Goal: Task Accomplishment & Management: Complete application form

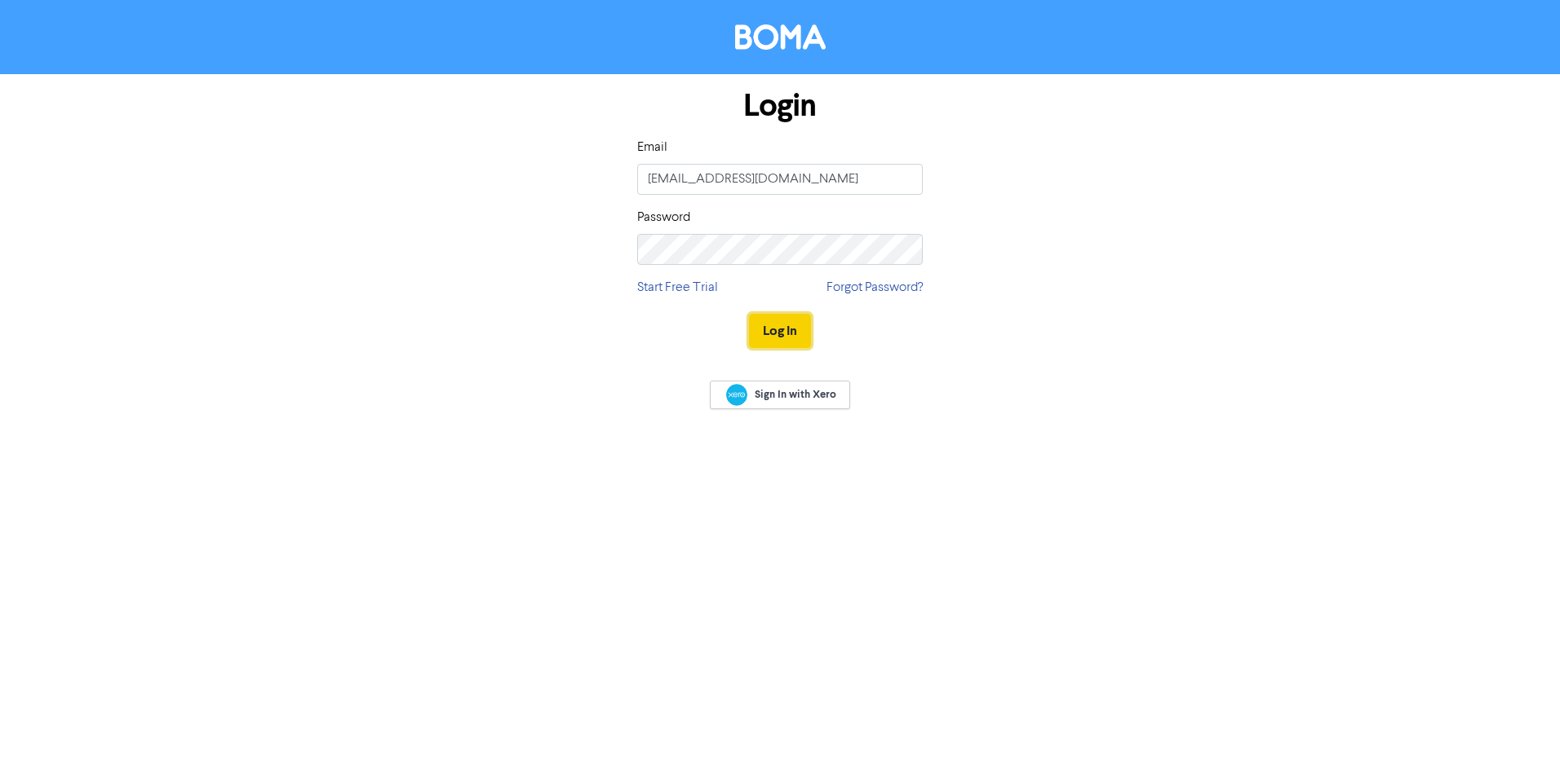
click at [776, 332] on button "Log In" at bounding box center [780, 331] width 62 height 35
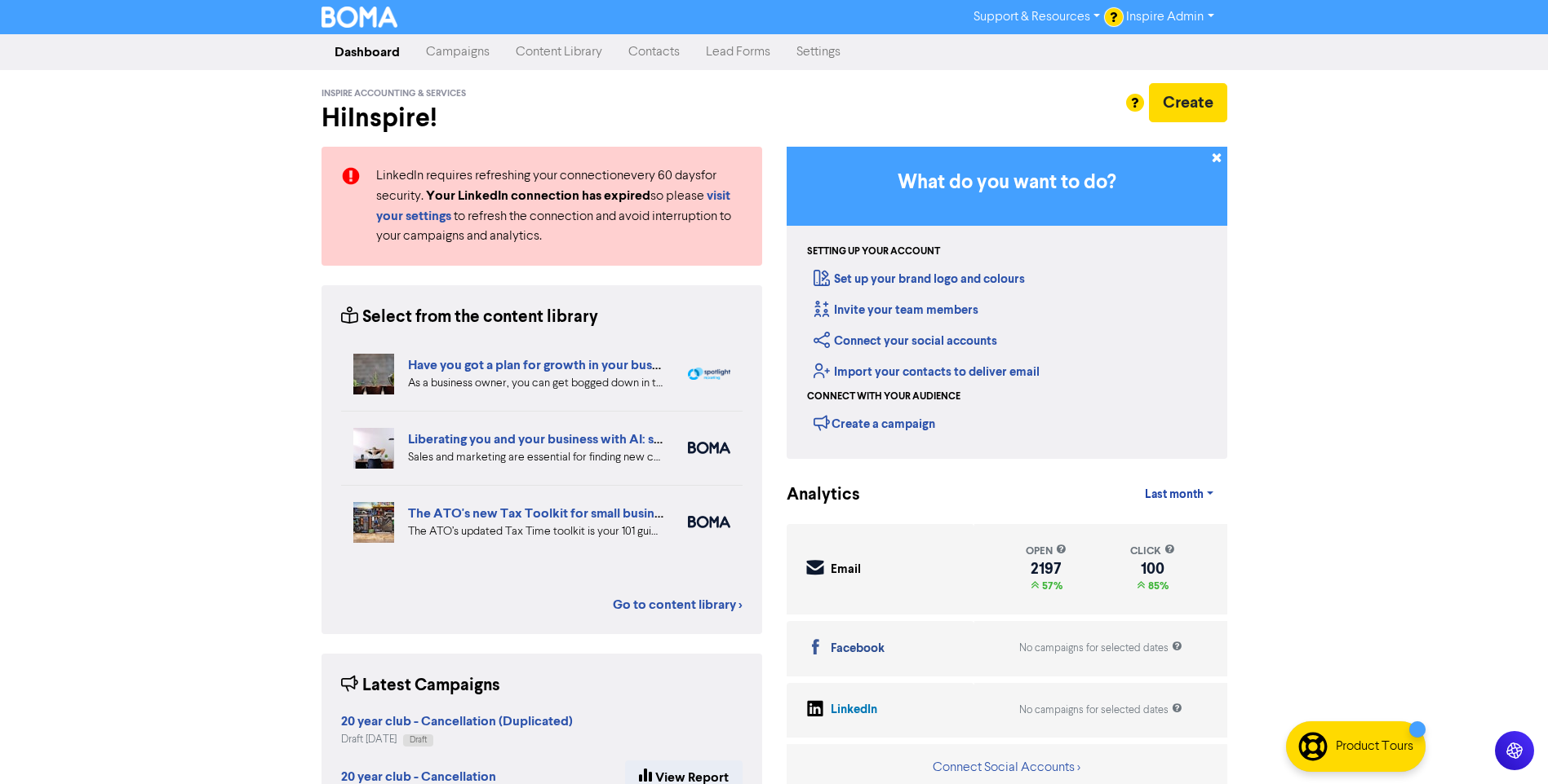
click at [645, 55] on link "Contacts" at bounding box center [654, 52] width 77 height 33
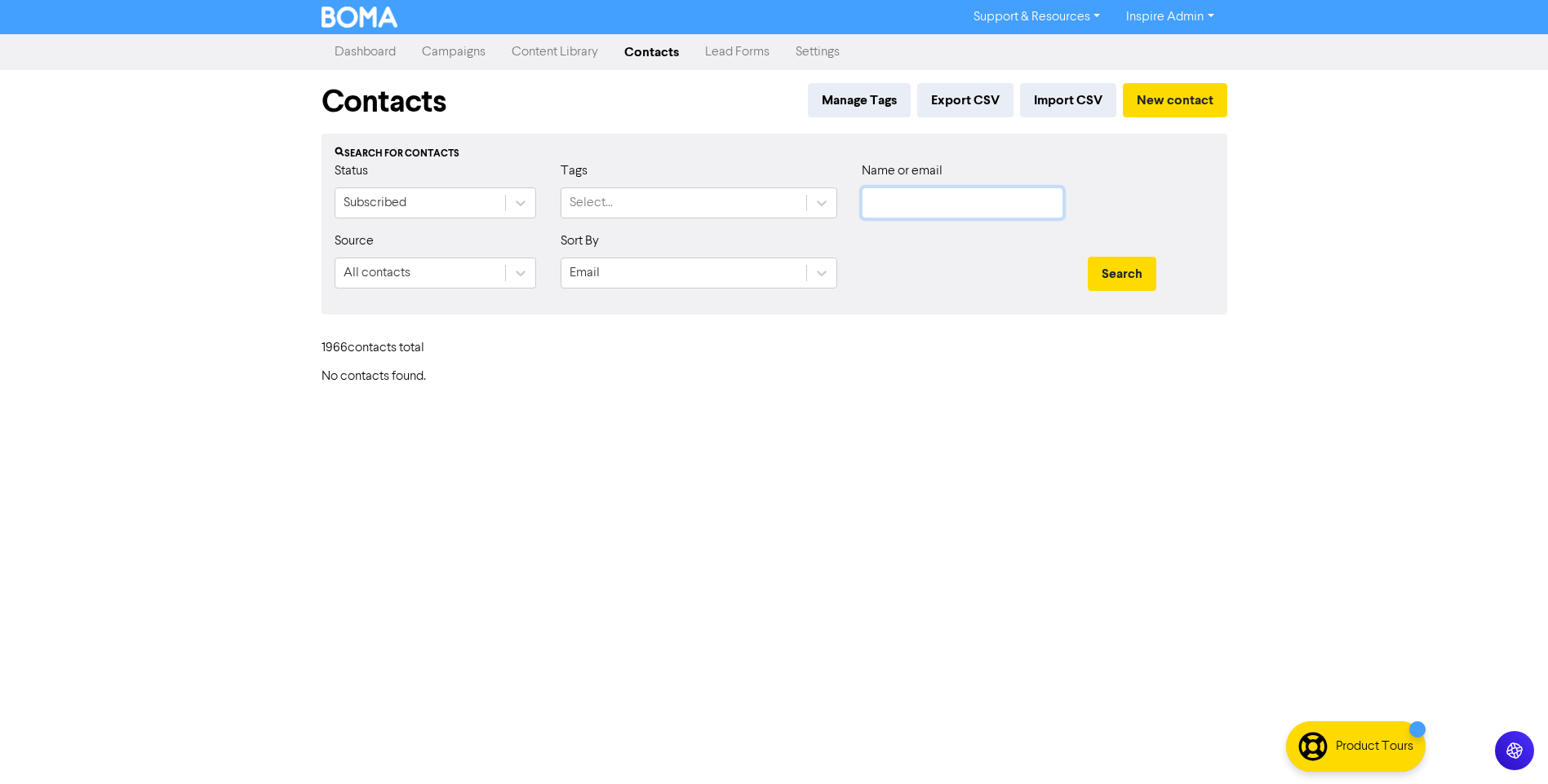
type input "[EMAIL_ADDRESS][DOMAIN_NAME]"
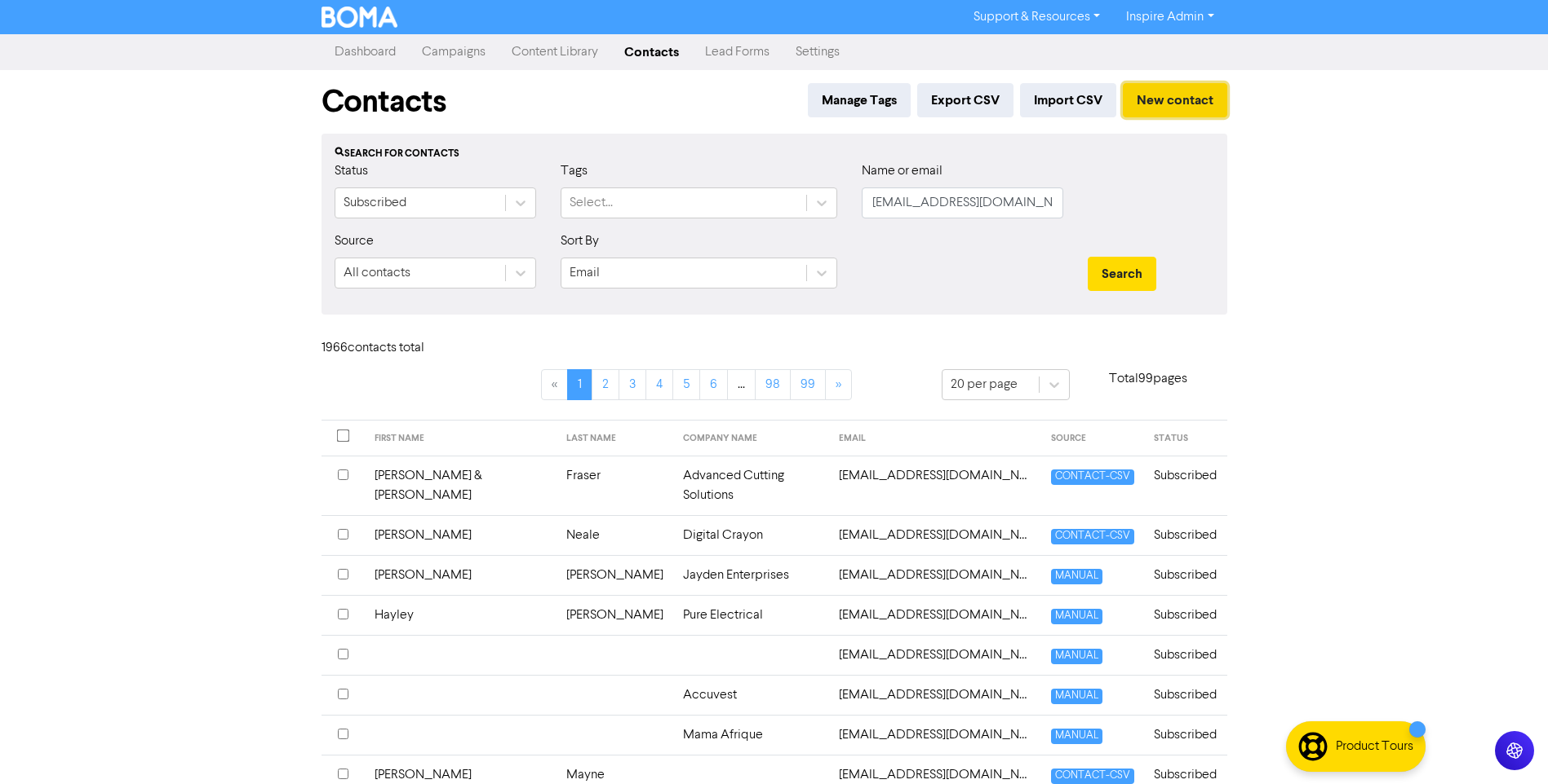
click at [1191, 108] on button "New contact" at bounding box center [1174, 100] width 104 height 35
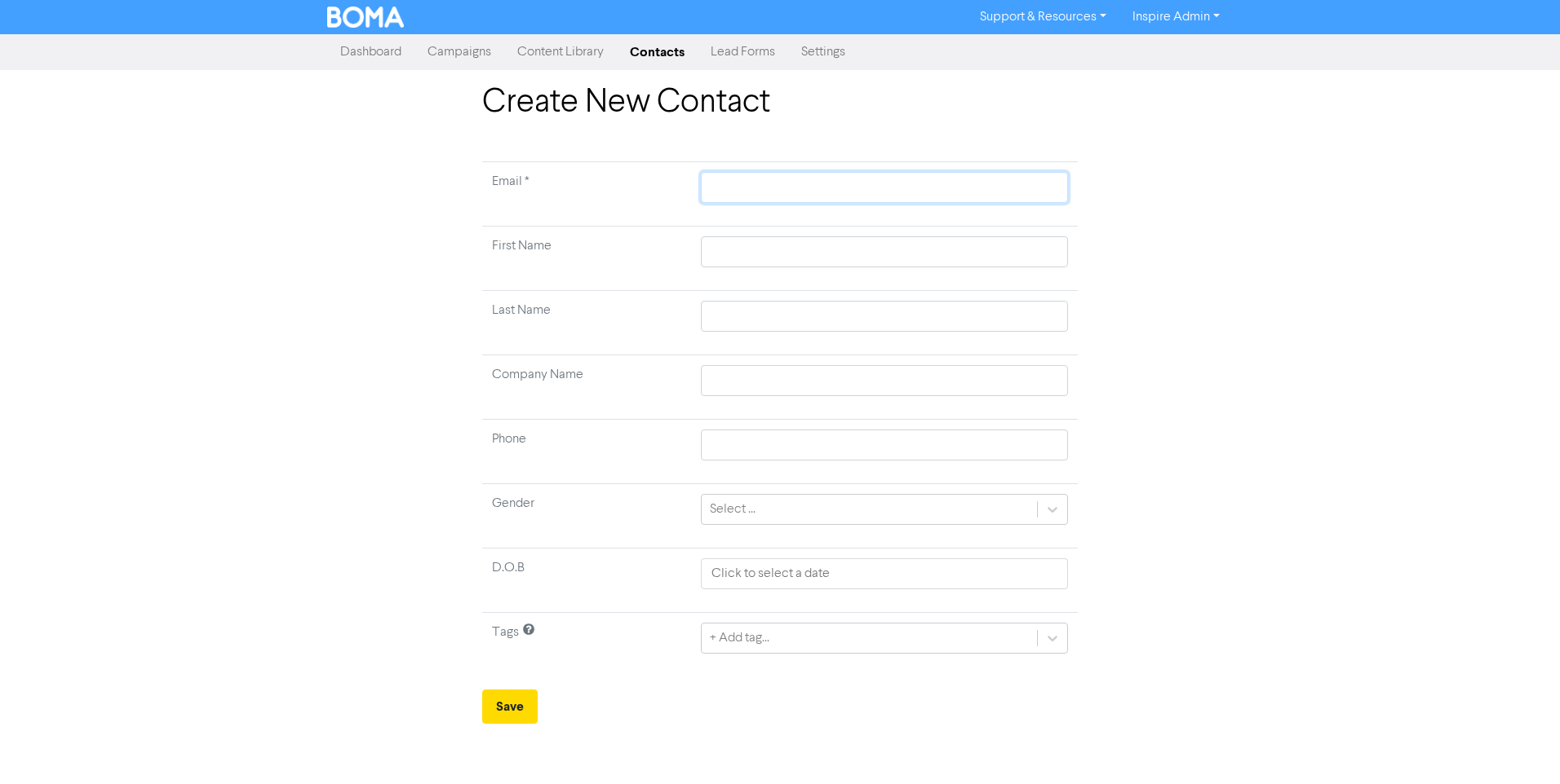
paste input "[PERSON_NAME][EMAIL_ADDRESS][PERSON_NAME][DOMAIN_NAME]"
type input "[PERSON_NAME][EMAIL_ADDRESS][PERSON_NAME][DOMAIN_NAME]"
type input "[PERSON_NAME]"
type input "Director of Corporate Trustee"
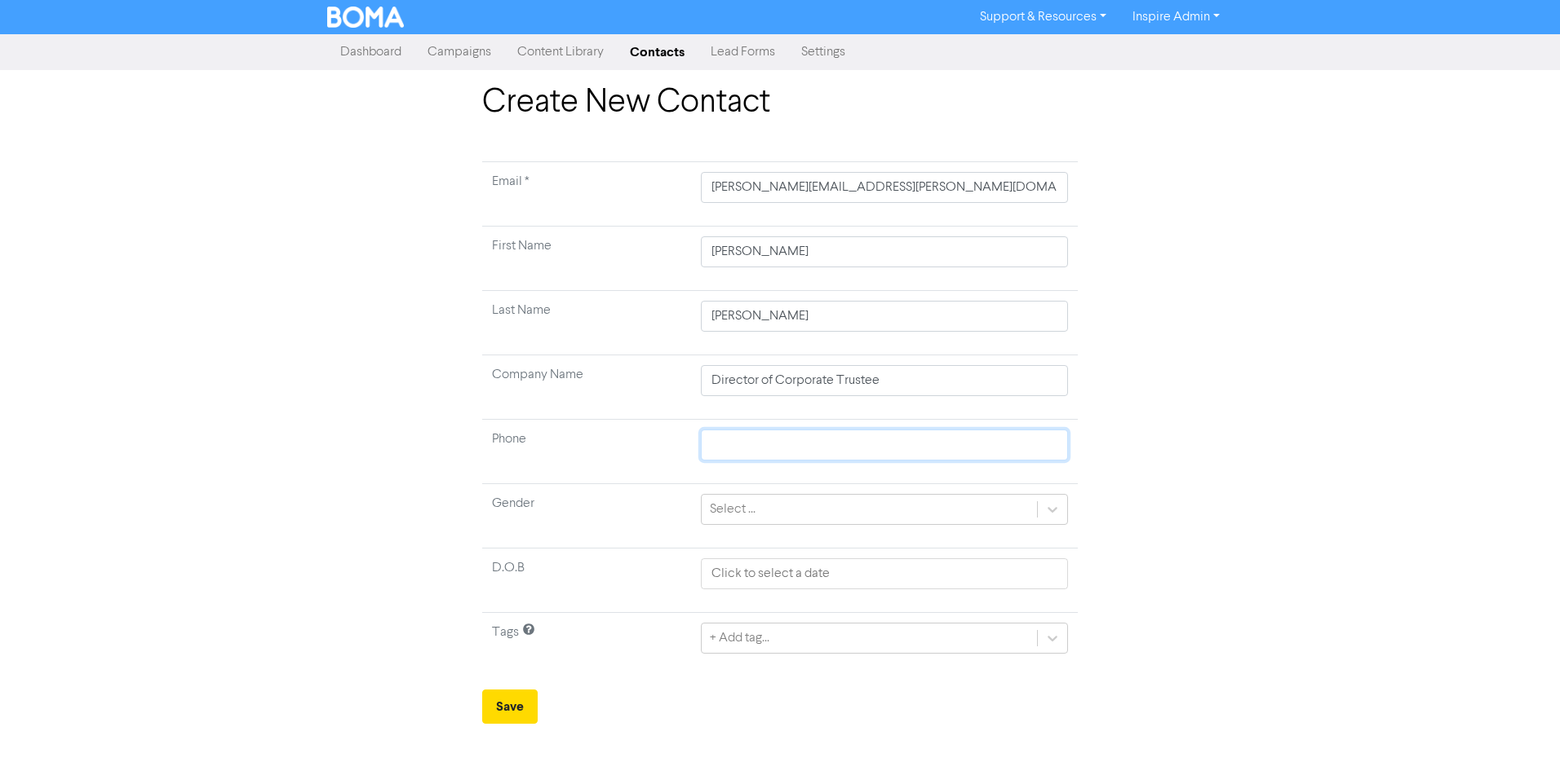
type input "0412728286"
type input "[PERSON_NAME][EMAIL_ADDRESS][PERSON_NAME][DOMAIN_NAME]"
drag, startPoint x: 884, startPoint y: 385, endPoint x: 582, endPoint y: 387, distance: 302.0
click at [582, 387] on tr "Company Name Director of Corporate Trustee" at bounding box center [780, 388] width 596 height 64
type input "T&K [PERSON_NAME] Superannuation Fund"
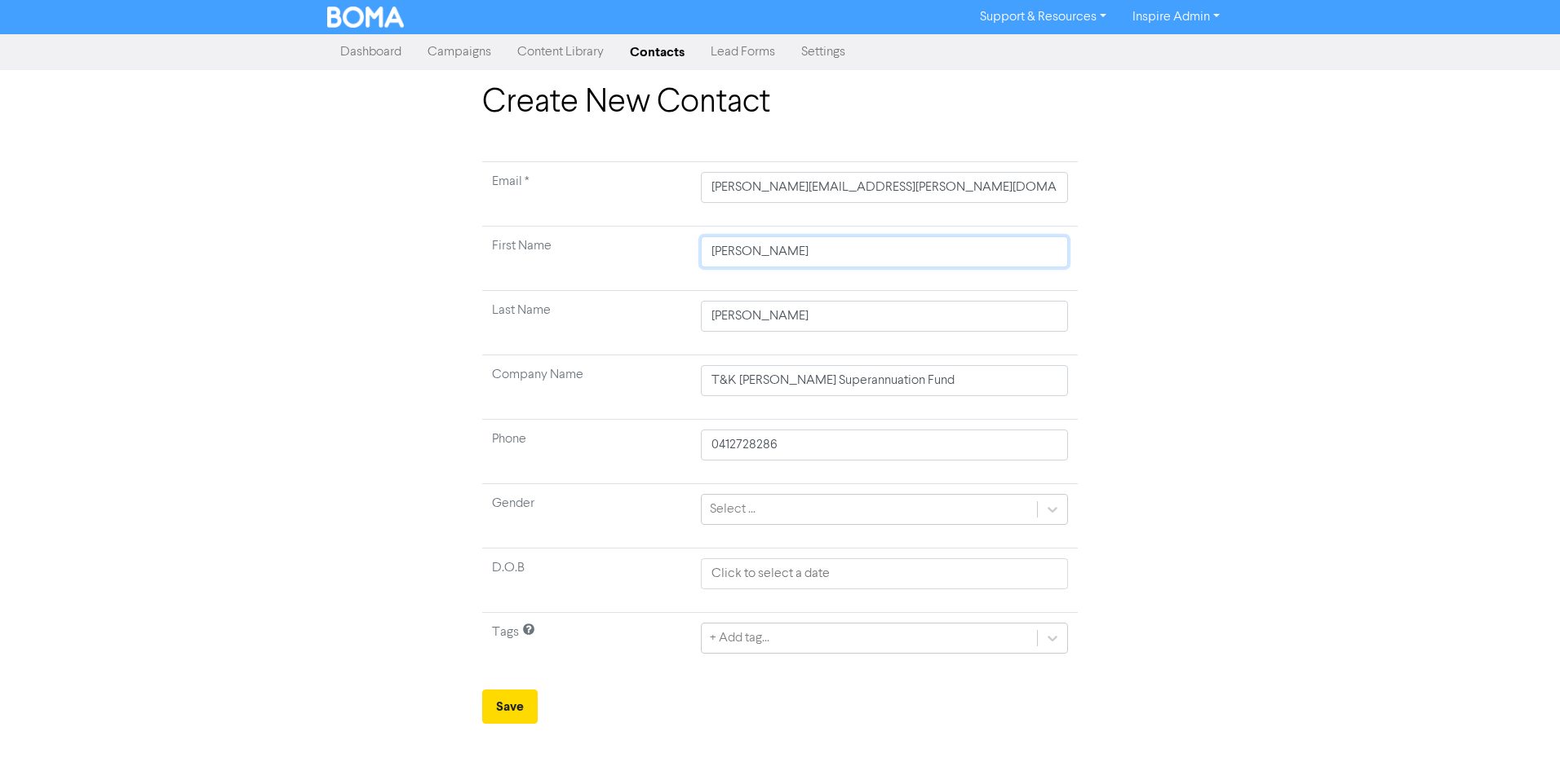
drag, startPoint x: 797, startPoint y: 260, endPoint x: 532, endPoint y: 292, distance: 266.9
click at [502, 282] on tr "First Name [PERSON_NAME]" at bounding box center [780, 259] width 596 height 64
drag, startPoint x: 773, startPoint y: 320, endPoint x: 490, endPoint y: 352, distance: 284.8
click at [509, 342] on tr "Last Name [PERSON_NAME]" at bounding box center [780, 323] width 596 height 64
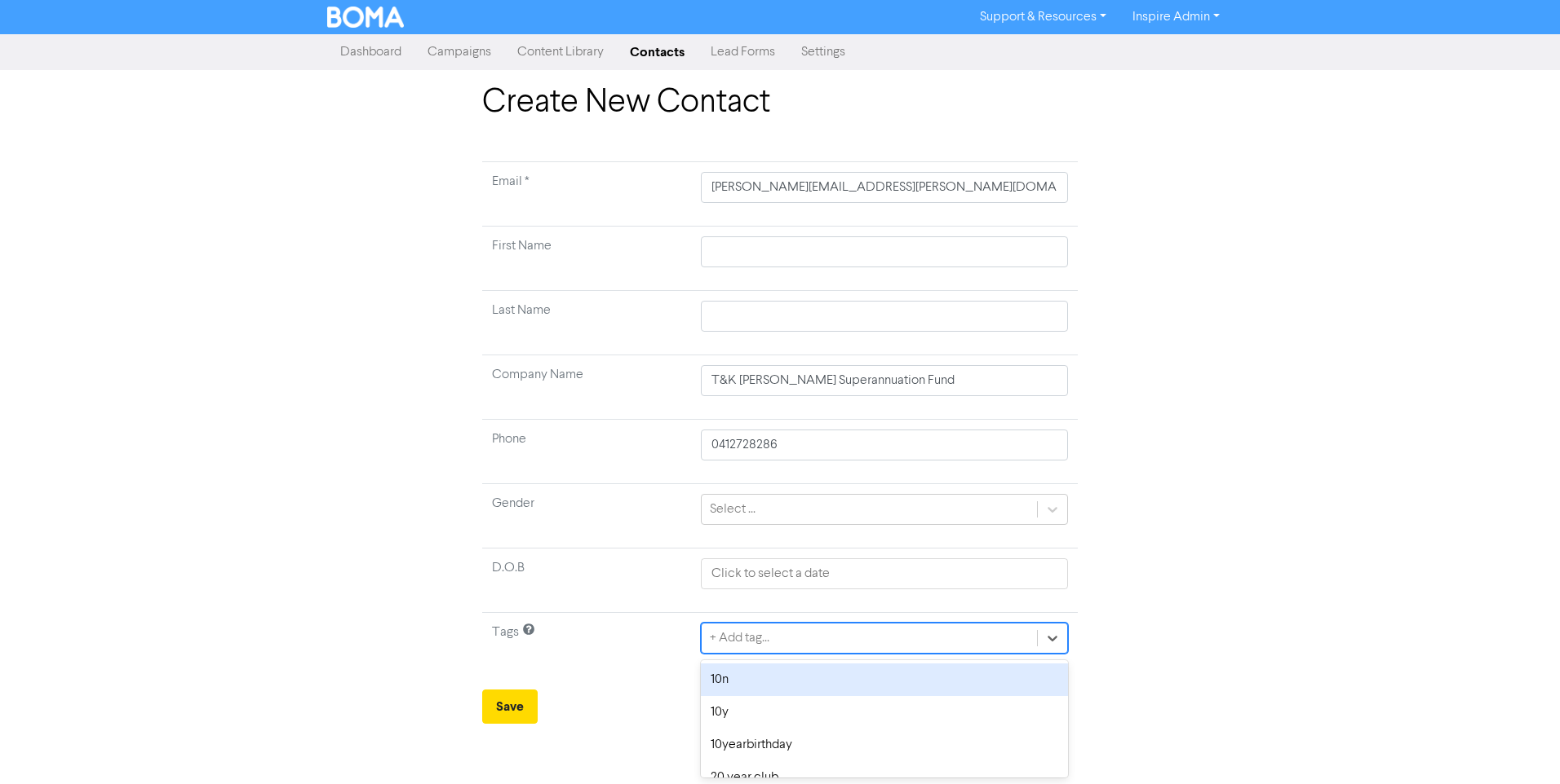
click at [757, 640] on div "+ Add tag..." at bounding box center [740, 638] width 60 height 20
type input "smsf"
click at [786, 685] on div "smsf" at bounding box center [885, 680] width 367 height 33
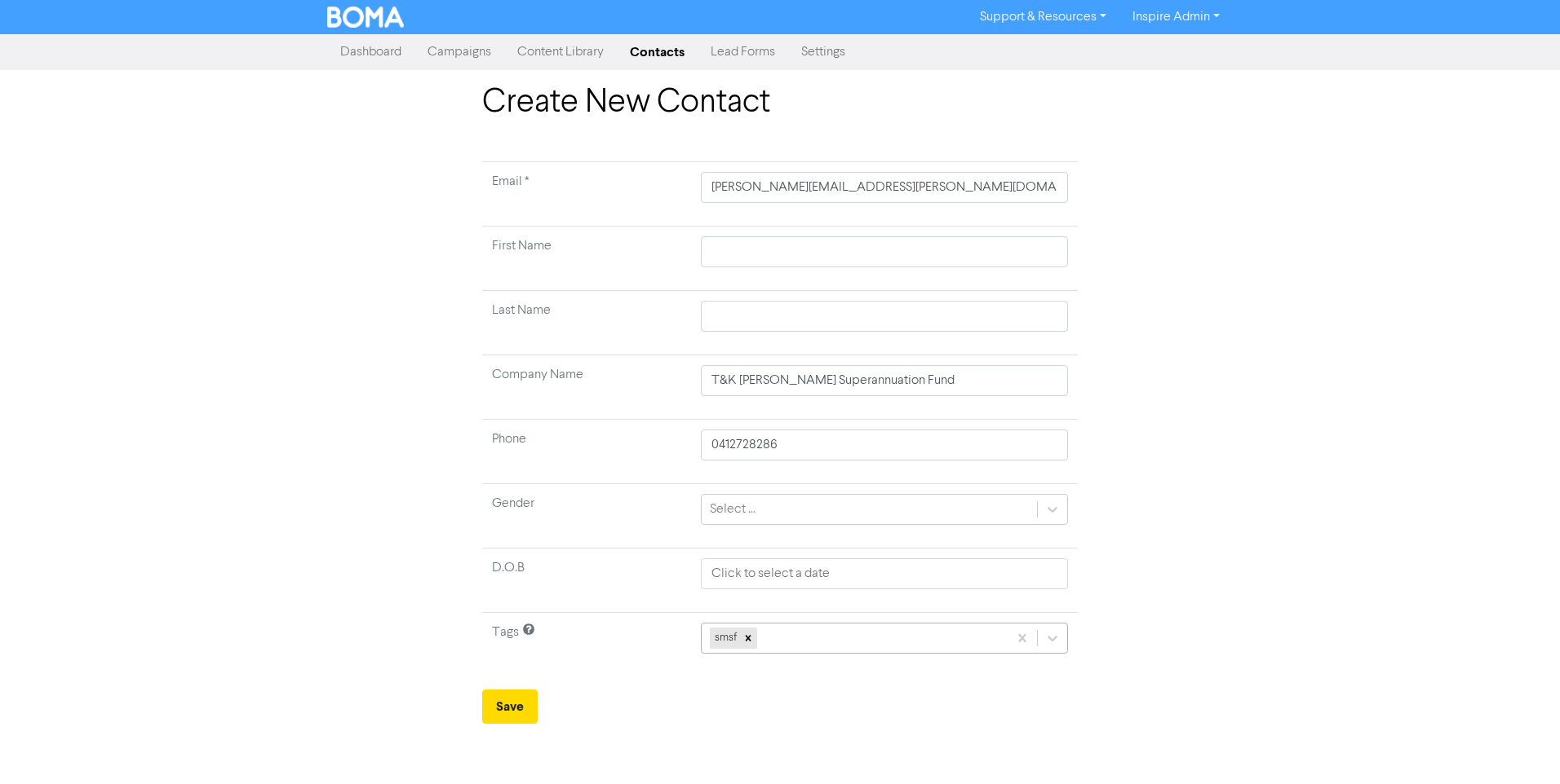
click at [792, 635] on div "smsf" at bounding box center [855, 638] width 306 height 30
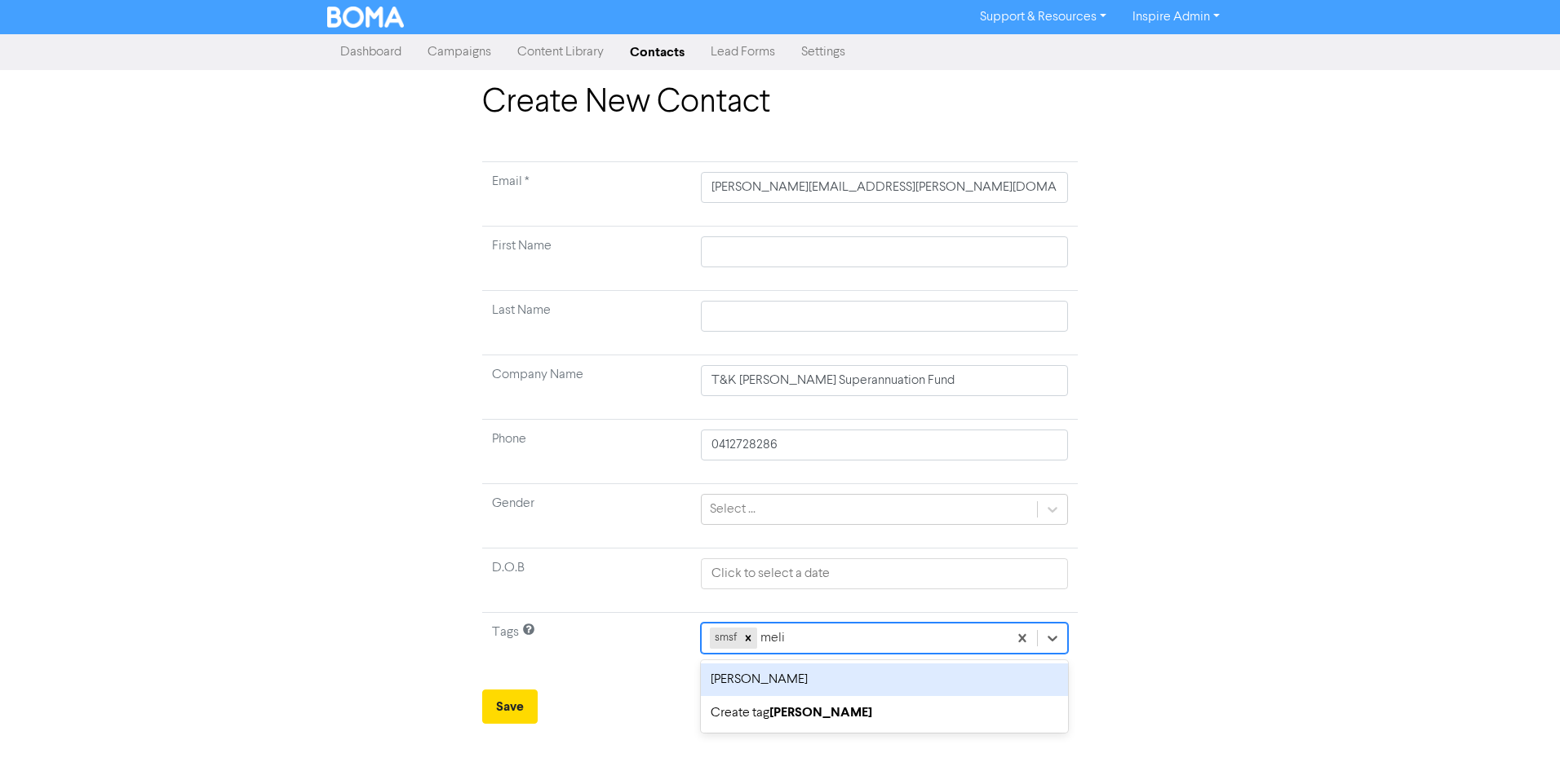
type input "[PERSON_NAME]"
drag, startPoint x: 779, startPoint y: 680, endPoint x: 792, endPoint y: 680, distance: 13.0
click at [780, 680] on div "[PERSON_NAME]" at bounding box center [885, 680] width 367 height 33
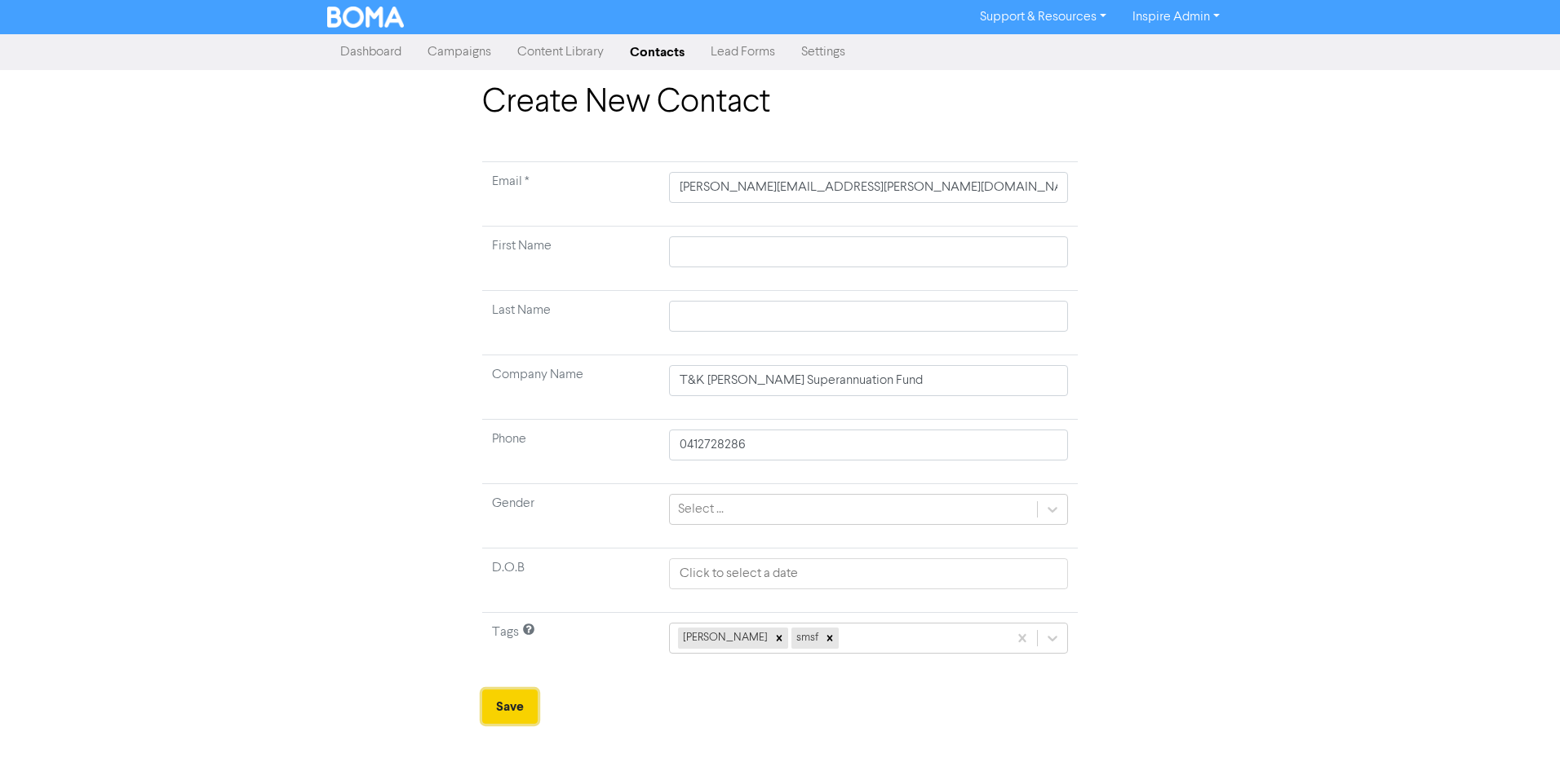
click at [522, 706] on button "Save" at bounding box center [510, 707] width 56 height 35
